Goal: Task Accomplishment & Management: Use online tool/utility

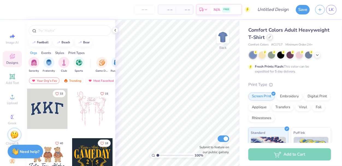
click at [268, 38] on div at bounding box center [270, 37] width 6 height 6
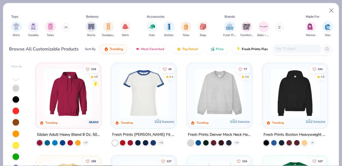
click at [81, 109] on img at bounding box center [68, 93] width 54 height 49
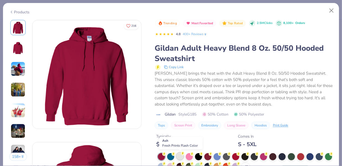
click at [182, 156] on div at bounding box center [179, 156] width 7 height 7
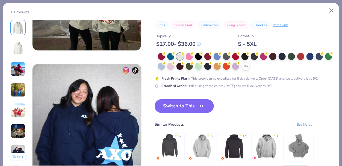
scroll to position [691, 0]
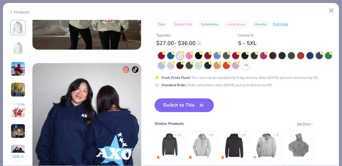
click at [197, 108] on button "Switch to This" at bounding box center [184, 106] width 59 height 14
click at [198, 105] on icon "button" at bounding box center [202, 106] width 8 height 8
click at [222, 103] on div "Switch to This Similar Products See More ★ 4.7 ★ 4.7 ★ 4.7 ★ 5" at bounding box center [234, 136] width 159 height 74
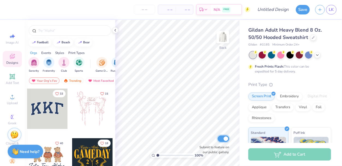
click at [224, 138] on input "Submit to feature on our public gallery." at bounding box center [223, 139] width 11 height 7
checkbox input "false"
click at [50, 29] on input "text" at bounding box center [73, 30] width 70 height 5
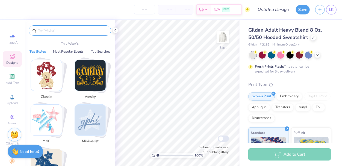
click at [88, 76] on img "Stack Card Button Varsity" at bounding box center [90, 75] width 31 height 31
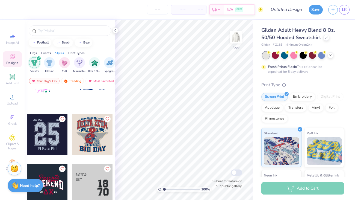
scroll to position [328, 0]
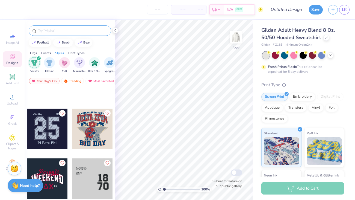
click at [65, 32] on input "text" at bounding box center [73, 30] width 70 height 5
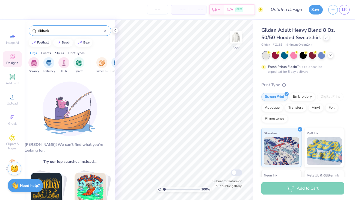
click at [55, 34] on div "fiitbakk" at bounding box center [70, 30] width 82 height 10
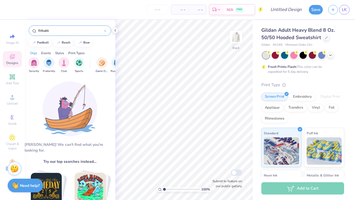
click at [41, 31] on input "fiitbakk" at bounding box center [71, 30] width 66 height 5
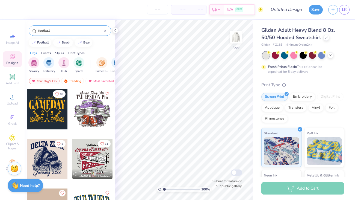
type input "football"
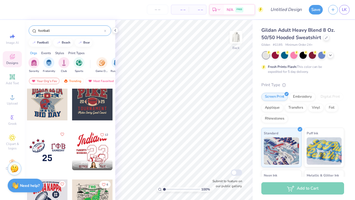
scroll to position [159, 0]
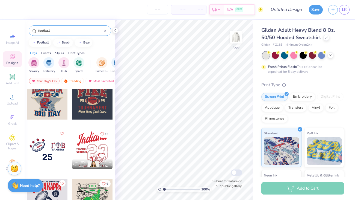
click at [77, 29] on input "football" at bounding box center [71, 30] width 66 height 5
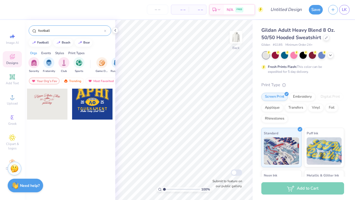
scroll to position [0, 0]
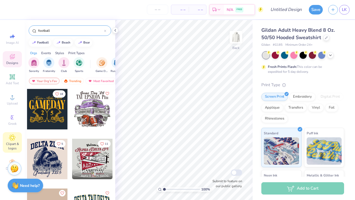
click at [13, 141] on div "Clipart & logos" at bounding box center [12, 142] width 19 height 20
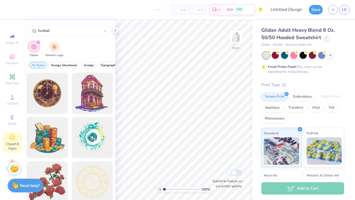
type input "football"
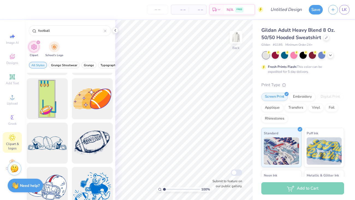
scroll to position [1307, 0]
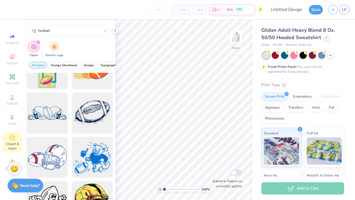
click at [95, 44] on div "Clipart School's Logo" at bounding box center [70, 50] width 91 height 20
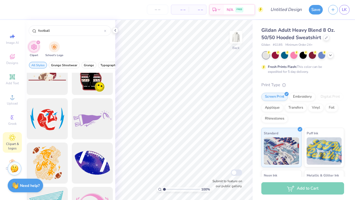
scroll to position [4527, 0]
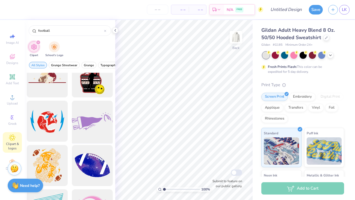
click at [89, 122] on div at bounding box center [92, 121] width 45 height 45
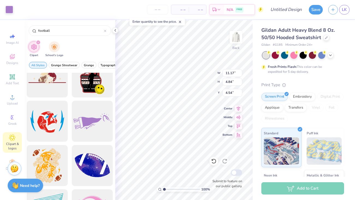
type input "0.58"
type input "6.40"
type input "2.78"
type input "5.27"
type input "5.59"
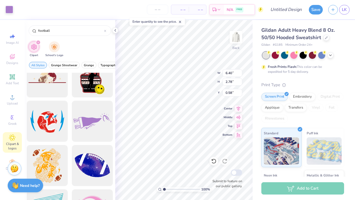
type input "2.42"
type input "1.79"
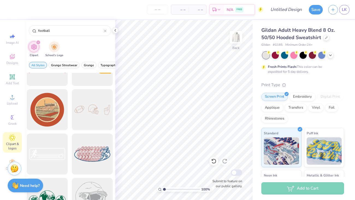
scroll to position [5073, 0]
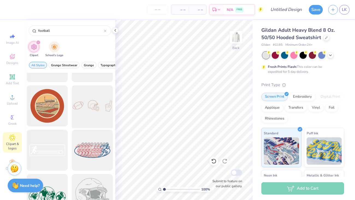
click at [87, 105] on div at bounding box center [92, 105] width 45 height 45
click at [81, 96] on div at bounding box center [92, 105] width 45 height 45
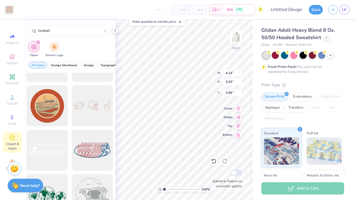
type input "0.50"
type input "1.56"
type input "1.15"
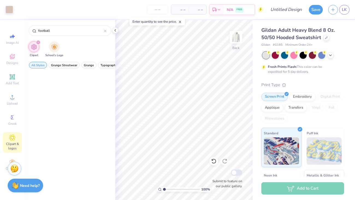
scroll to position [2415, 0]
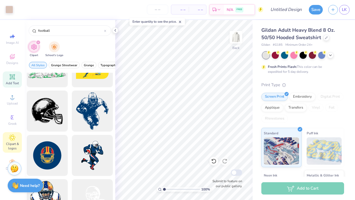
click at [13, 76] on icon at bounding box center [12, 76] width 5 height 5
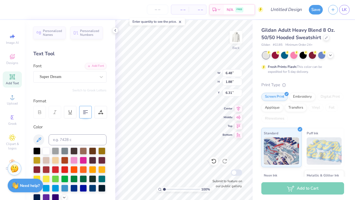
scroll to position [0, 0]
type textarea "F"
type textarea "HCHS"
type input "1.65"
type input "2.61"
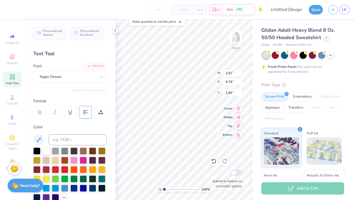
type input "0.74"
type input "1.08693341690457"
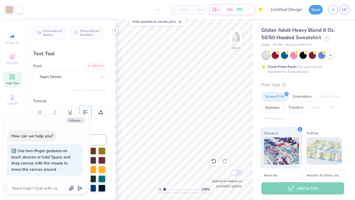
type textarea "x"
type input "2.0714672520425"
click at [79, 119] on button "Collapse" at bounding box center [76, 120] width 18 height 6
type textarea "x"
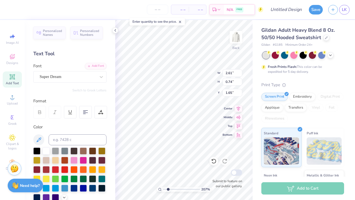
type input "2.0714672520425"
type input "0.70"
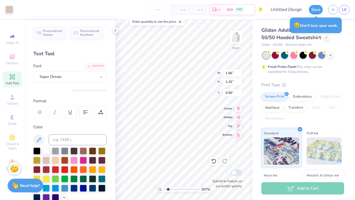
type input "2.0714672520425"
type input "0.87"
type input "2.0714672520425"
type input "1.30"
type input "1.41"
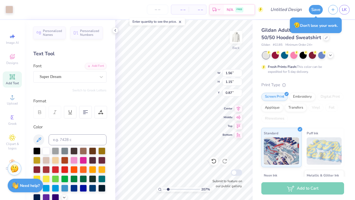
type input "0.74"
type input "2.0714672520425"
type input "0.50"
type input "2.0714672520425"
type input "0.50"
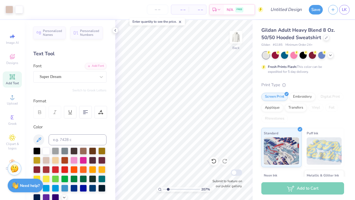
click at [12, 77] on icon at bounding box center [12, 76] width 5 height 5
type input "2.0714672520425"
type textarea "Fla"
type input "2.0714672520425"
type textarea "Flag"
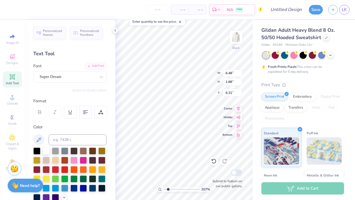
type input "2.0714672520425"
type textarea "Flag"
type input "2.0714672520425"
type textarea "Flag F"
type input "2.0714672520425"
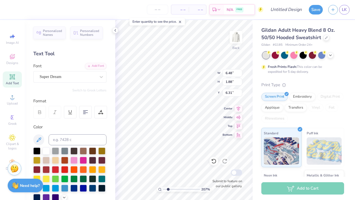
type textarea "Flag Foot"
type input "2.0714672520425"
type textarea "Flag Footb"
type input "2.0714672520425"
type textarea "Flag Football"
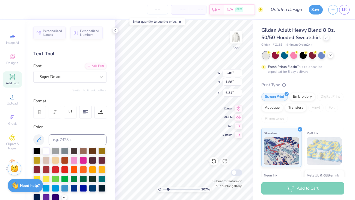
scroll to position [0, 1]
type input "2.0714672520425"
type input "15.47"
type input "2.29"
type input "6.10"
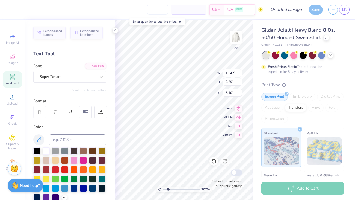
type input "1.95917159773971"
type input "2.08"
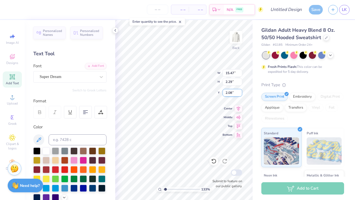
type input "1.32789520590575"
type input "3.97"
type input "0.59"
type input "3.78"
type input "1.32789520590575"
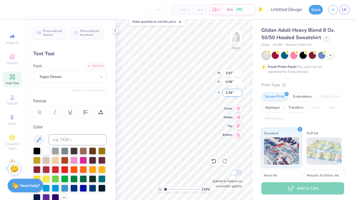
type input "1.91"
click at [226, 72] on div "122 % Back W 3.97 3.97 " H 2.00 2.00 " Y 0.50 0.50 " Center Middle Top Bottom S…" at bounding box center [183, 110] width 137 height 180
click at [57, 166] on div at bounding box center [55, 168] width 7 height 7
click at [55, 166] on div at bounding box center [55, 168] width 7 height 7
click at [8, 12] on div at bounding box center [9, 9] width 8 height 8
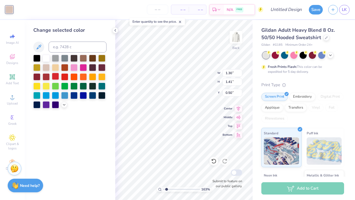
click at [52, 74] on div at bounding box center [55, 76] width 7 height 7
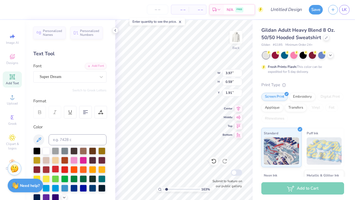
click at [56, 166] on div at bounding box center [55, 168] width 7 height 7
type input "1.46626430733044"
type input "1.21"
click at [228, 82] on div "147 % Back W 1.30 1.30 " H 1.41 1.41 " Y 1.21 1.21 " Center Middle Top Bottom S…" at bounding box center [183, 110] width 137 height 180
type input "1.46626430733044"
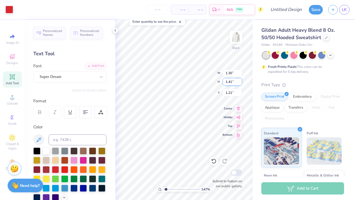
type input "1.03"
type input "1.69"
type input "1.07"
type input "1.3820250743072"
type input "1.02"
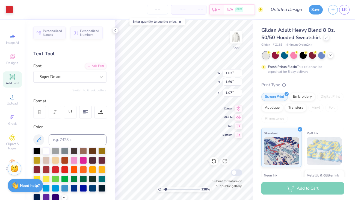
type input "1.70"
type input "1.06"
type input "1.3820250743072"
type input "0.80"
type input "1.3820250743072"
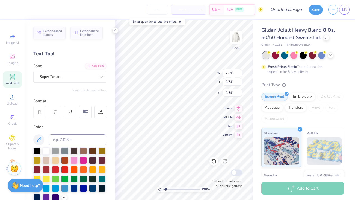
type input "0.91"
type input "1.3820250743072"
type input "0.80"
type input "1.3820250743072"
type input "1.89"
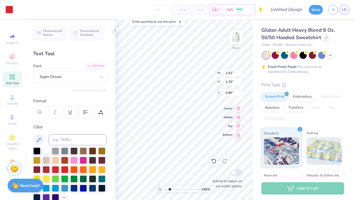
type input "2.46282068467309"
type input "1.14"
type input "1.90"
type input "0.81"
type input "2.46282068467309"
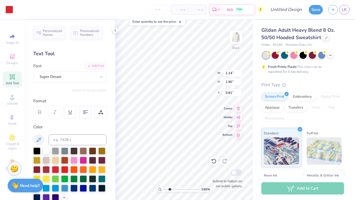
type input "1.16"
type input "1.93"
type input "0.77"
click at [117, 31] on icon at bounding box center [115, 30] width 4 height 4
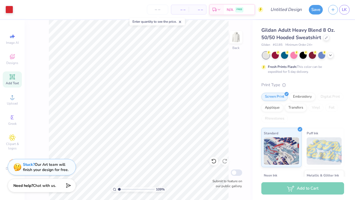
click at [34, 166] on div "109 % Back Submit to feature on our public gallery." at bounding box center [139, 110] width 228 height 180
click at [27, 57] on div "109 % Back Submit to feature on our public gallery." at bounding box center [139, 110] width 228 height 180
click at [13, 36] on icon at bounding box center [13, 36] width 4 height 4
type input "1.0897872255363"
select select "4"
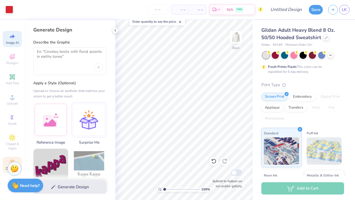
click at [7, 158] on div "Decorate" at bounding box center [12, 164] width 19 height 16
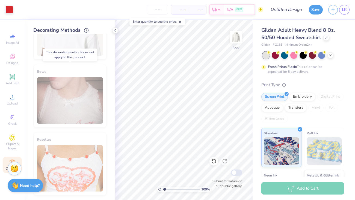
scroll to position [0, 0]
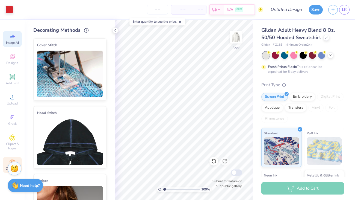
click at [10, 41] on span "Image AI" at bounding box center [12, 42] width 13 height 4
type input "1.0897872255363"
select select "4"
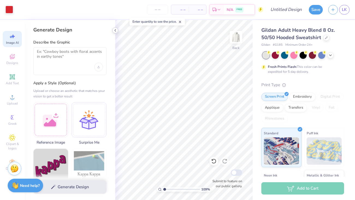
click at [116, 32] on icon at bounding box center [115, 30] width 4 height 4
type input "1.0897872255363"
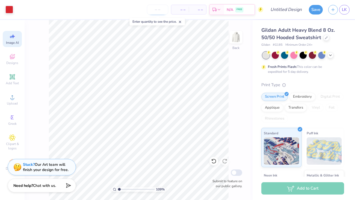
click at [161, 13] on input "number" at bounding box center [157, 10] width 21 height 10
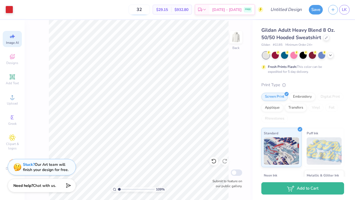
click at [150, 9] on input "32" at bounding box center [139, 10] width 21 height 10
type input "3"
click at [161, 20] on body "Art colors 1 $29.15 Per Item $932.80 Total Est. Delivery Sep 6 - 9 FREE Design …" at bounding box center [177, 100] width 355 height 200
type input "12"
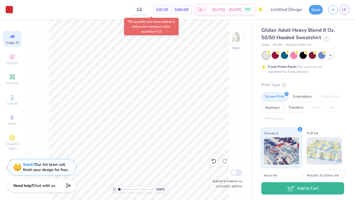
click at [150, 10] on input "12" at bounding box center [139, 10] width 21 height 10
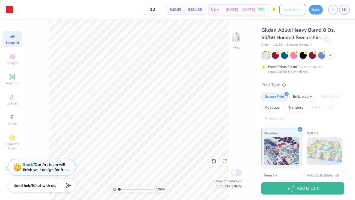
click at [279, 11] on input "Design Title" at bounding box center [292, 9] width 27 height 11
type input "f"
type input "1.0897872255363"
type input "fa"
type input "1.0897872255363"
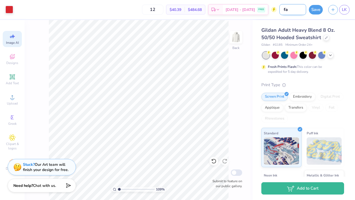
type input "fal"
type input "1.0897872255363"
type input "falg"
type input "1.0897872255363"
type input "flag"
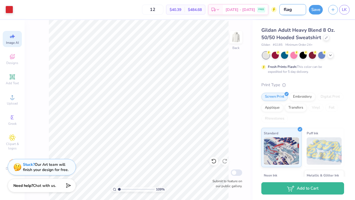
type input "1.0897872255363"
type input "flag"
type input "1.0897872255363"
type input "flag"
type input "1.0897872255363"
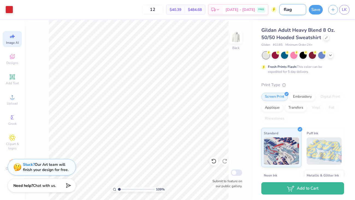
type input "flag 3"
type input "1.0897872255363"
type input "flag 3."
type input "1.0897872255363"
type input "flag 3.0"
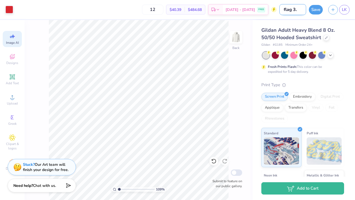
type input "1.0897872255363"
type input "flag 3.0"
click at [233, 70] on div "109 % Back Submit to feature on our public gallery." at bounding box center [139, 110] width 228 height 180
click at [233, 38] on img at bounding box center [236, 37] width 22 height 22
click at [342, 10] on span "LK" at bounding box center [344, 10] width 5 height 6
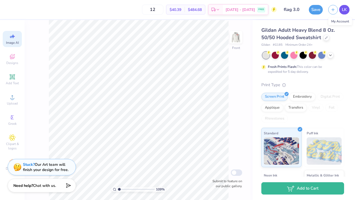
type input "1.0897872255363"
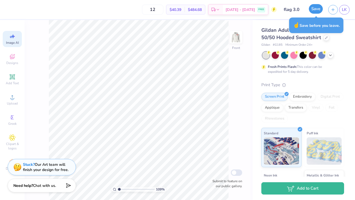
click at [314, 9] on button "Save" at bounding box center [316, 9] width 14 height 10
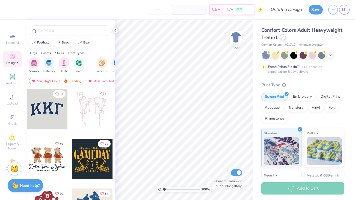
click at [283, 40] on div at bounding box center [283, 37] width 6 height 6
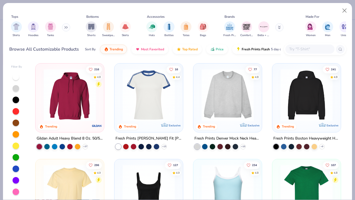
click at [77, 89] on img at bounding box center [70, 95] width 58 height 52
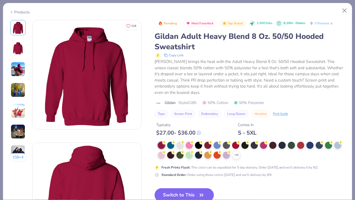
click at [180, 144] on div at bounding box center [179, 144] width 7 height 7
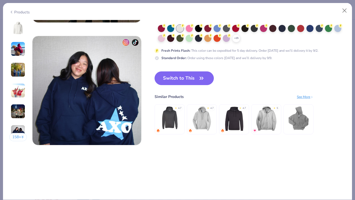
scroll to position [718, 0]
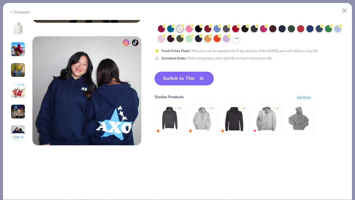
click at [197, 78] on button "Switch to This" at bounding box center [184, 79] width 59 height 14
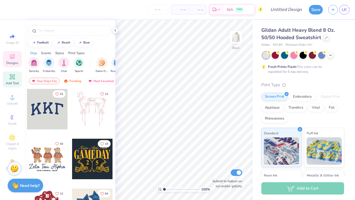
click at [13, 79] on icon at bounding box center [12, 76] width 5 height 5
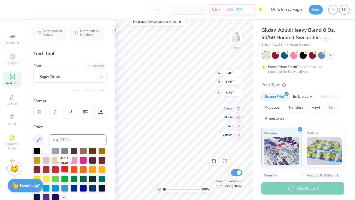
type textarea "HCHS"
click at [62, 170] on div at bounding box center [64, 168] width 7 height 7
type input "0.50"
type input "4.68"
type input "1.33"
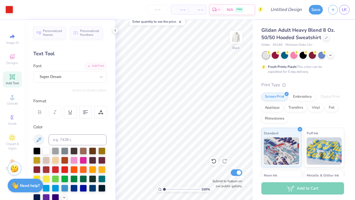
click at [18, 79] on div "Add Text" at bounding box center [12, 79] width 19 height 16
type textarea "Flag Football"
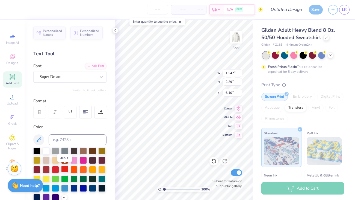
click at [65, 168] on div at bounding box center [64, 168] width 7 height 7
click at [57, 168] on div at bounding box center [55, 168] width 7 height 7
type input "2.21"
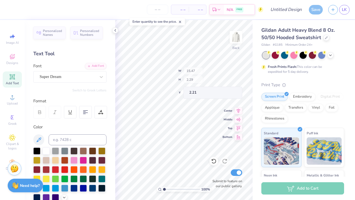
type input "5.32"
type input "0.79"
type input "1.33074053590817"
type input "4.77"
type input "0.71"
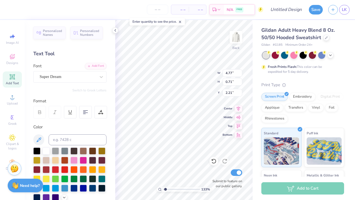
type input "1.33074053590817"
type input "2.29"
type input "1.33074053590817"
type input "1.83"
type input "1.33074053590817"
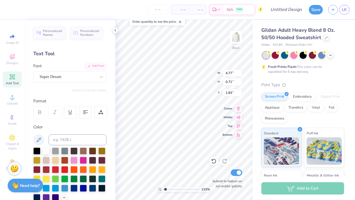
type input "2.06"
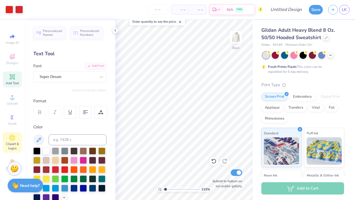
click at [12, 147] on span "Clipart & logos" at bounding box center [12, 145] width 19 height 9
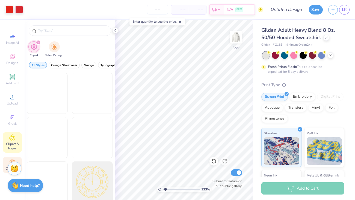
click at [9, 160] on icon at bounding box center [12, 162] width 7 height 7
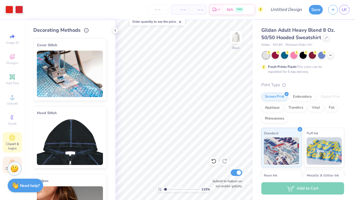
click at [12, 148] on span "Clipart & logos" at bounding box center [12, 145] width 19 height 9
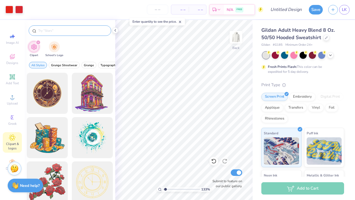
click at [63, 26] on div at bounding box center [70, 30] width 82 height 10
type input "1.33074053590817"
click at [58, 30] on input "text" at bounding box center [73, 30] width 70 height 5
type input "football"
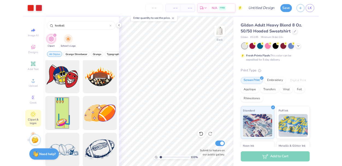
scroll to position [1245, 0]
